Goal: Information Seeking & Learning: Learn about a topic

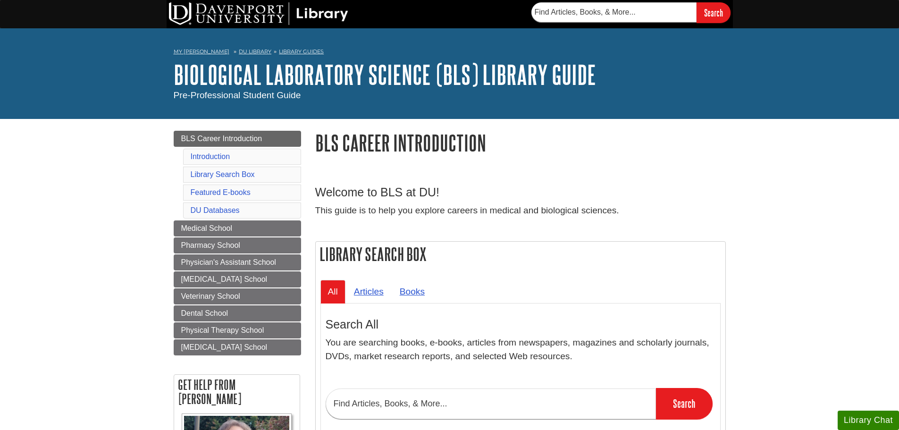
drag, startPoint x: 356, startPoint y: 151, endPoint x: 345, endPoint y: 158, distance: 14.0
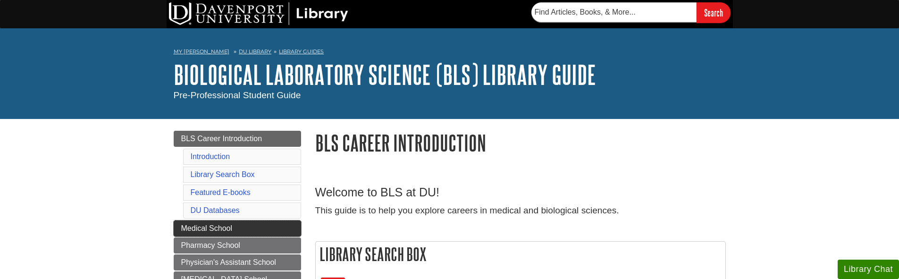
click at [283, 233] on link "Medical School" at bounding box center [237, 228] width 127 height 16
